Goal: Information Seeking & Learning: Learn about a topic

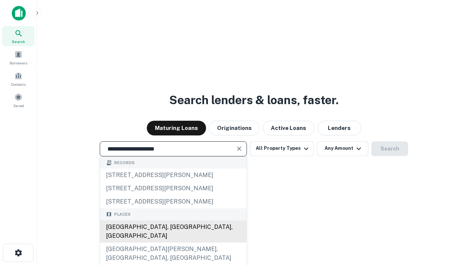
click at [173, 242] on div "[GEOGRAPHIC_DATA], [GEOGRAPHIC_DATA], [GEOGRAPHIC_DATA]" at bounding box center [173, 231] width 146 height 22
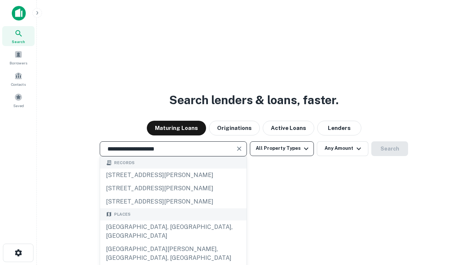
click at [282, 148] on button "All Property Types" at bounding box center [282, 148] width 64 height 15
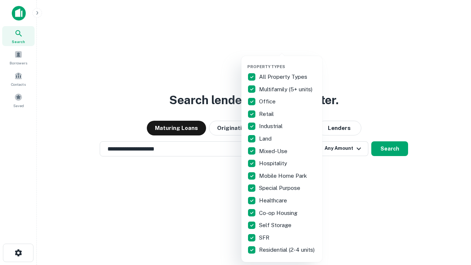
type input "**********"
click at [288, 62] on button "button" at bounding box center [287, 62] width 81 height 0
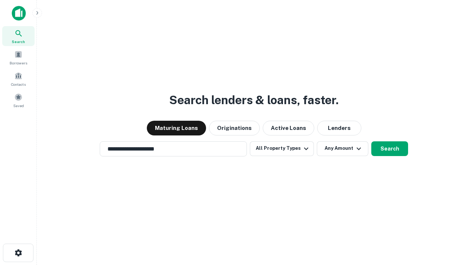
scroll to position [11, 0]
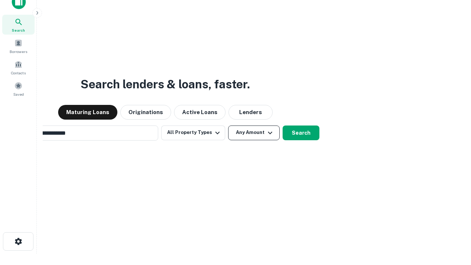
click at [228, 125] on button "Any Amount" at bounding box center [254, 132] width 52 height 15
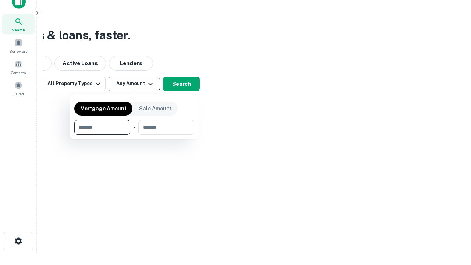
type input "*******"
click at [134, 135] on button "button" at bounding box center [134, 135] width 120 height 0
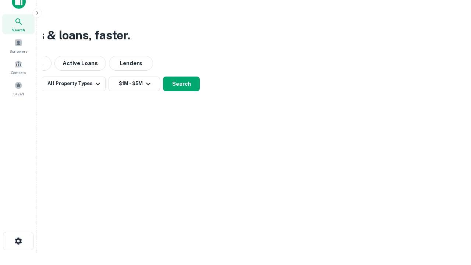
scroll to position [4, 136]
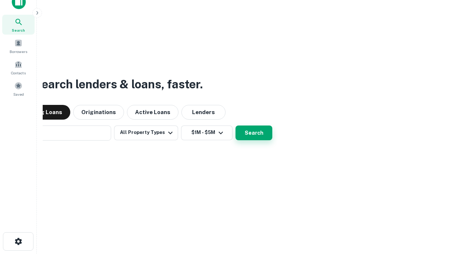
click at [235, 125] on button "Search" at bounding box center [253, 132] width 37 height 15
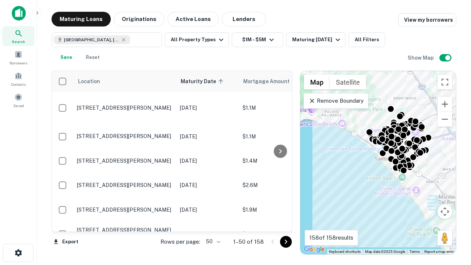
click at [212, 241] on body "Search Borrowers Contacts Saved Maturing Loans Originations Active Loans Lender…" at bounding box center [235, 132] width 471 height 265
click at [212, 223] on li "25" at bounding box center [212, 222] width 21 height 13
